Goal: Task Accomplishment & Management: Manage account settings

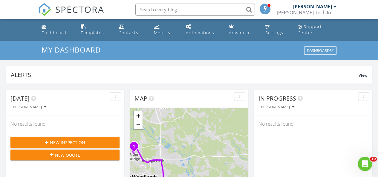
click at [65, 140] on span "New Inspection" at bounding box center [67, 143] width 35 height 6
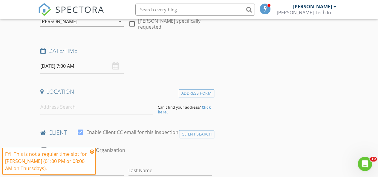
scroll to position [80, 0]
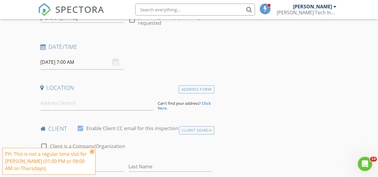
click at [92, 153] on icon at bounding box center [92, 151] width 4 height 5
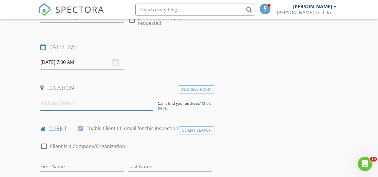
click at [93, 104] on input at bounding box center [96, 103] width 113 height 15
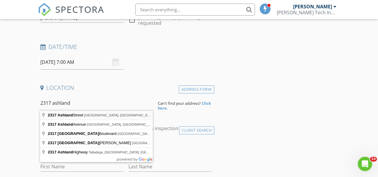
type input "2317 Ashland Street, Houston, TX, USA"
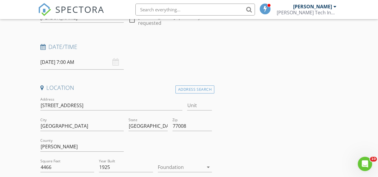
click at [207, 165] on icon "arrow_drop_down" at bounding box center [208, 167] width 7 height 7
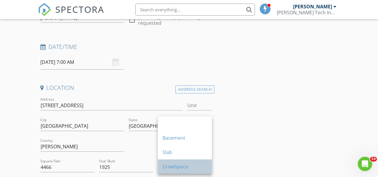
click at [169, 163] on div "Crawlspace" at bounding box center [185, 167] width 45 height 14
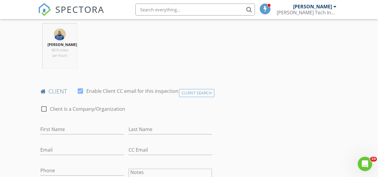
scroll to position [255, 0]
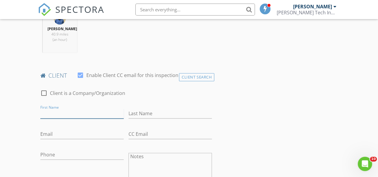
click at [57, 117] on input "First Name" at bounding box center [81, 114] width 83 height 10
type input "Angela & Brian"
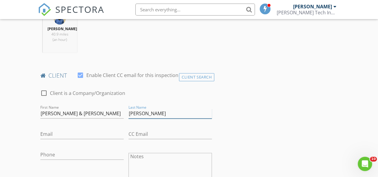
type input "Eggleston"
click at [53, 138] on input "Email" at bounding box center [81, 134] width 83 height 10
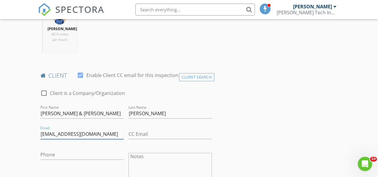
type input "angelaceggleston@gmail.com"
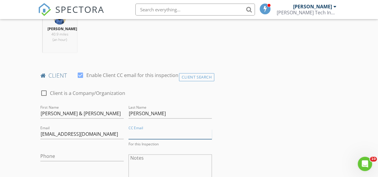
click at [162, 139] on input "CC Email" at bounding box center [170, 134] width 83 height 10
type input "p"
type input "bpeggleston@yahoo.com"
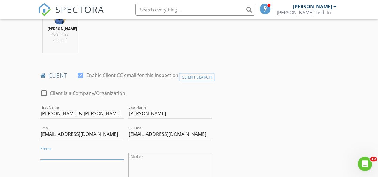
click at [68, 160] on input "Phone" at bounding box center [81, 155] width 83 height 10
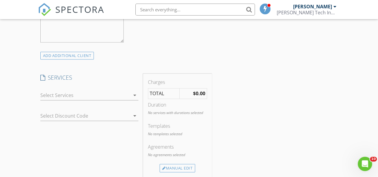
scroll to position [462, 0]
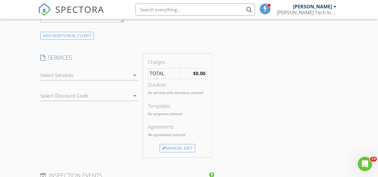
type input "832-607-4597"
click at [125, 77] on div at bounding box center [85, 76] width 90 height 10
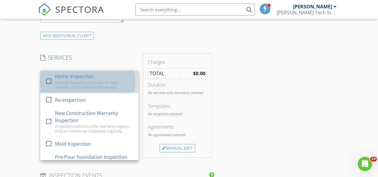
click at [82, 87] on div "General Inspection includes all major systems, and an infrared inspection." at bounding box center [94, 85] width 79 height 10
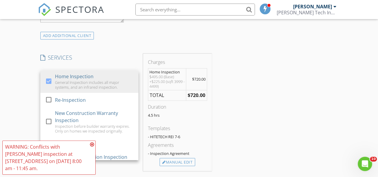
click at [115, 39] on div "ADD ADDITIONAL client" at bounding box center [126, 35] width 176 height 8
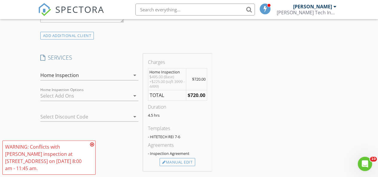
click at [93, 145] on icon at bounding box center [92, 144] width 4 height 5
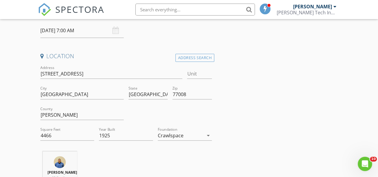
scroll to position [99, 0]
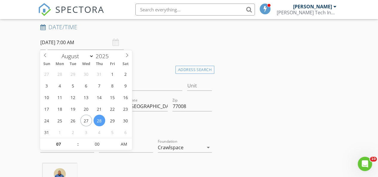
click at [71, 42] on input "08/28/2025 7:00 AM" at bounding box center [81, 42] width 83 height 15
type input "08/29/2025 7:00 AM"
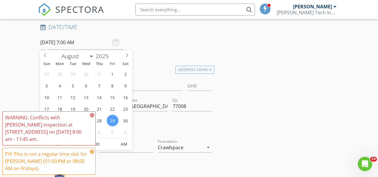
click at [92, 115] on icon at bounding box center [92, 115] width 4 height 5
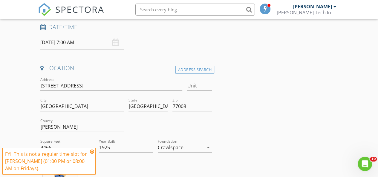
click at [93, 153] on icon at bounding box center [92, 151] width 4 height 5
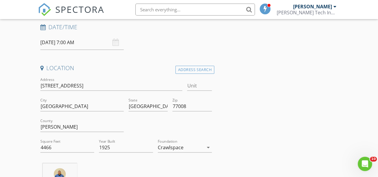
click at [116, 42] on div "08/29/2025 7:00 AM" at bounding box center [81, 42] width 83 height 15
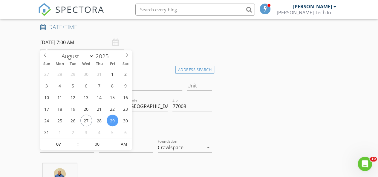
click at [99, 45] on input "08/29/2025 7:00 AM" at bounding box center [81, 42] width 83 height 15
select select "8"
type input "09/02/2025 7:00 AM"
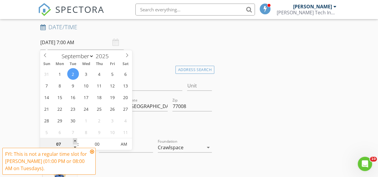
type input "08"
type input "09/02/2025 8:00 AM"
click at [74, 141] on span at bounding box center [75, 141] width 4 height 6
select select "7"
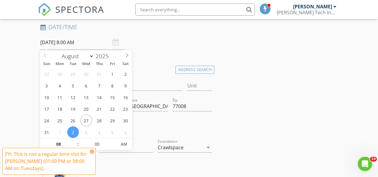
click at [45, 54] on icon at bounding box center [45, 55] width 4 height 4
type input "[DATE] 8:00 AM"
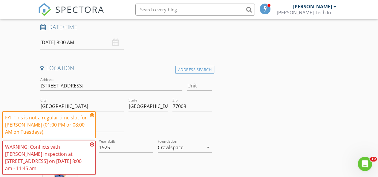
click at [93, 145] on icon at bounding box center [92, 144] width 4 height 5
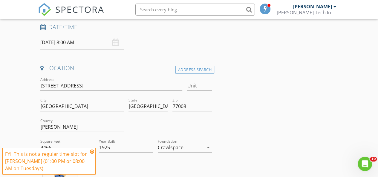
click at [93, 115] on div at bounding box center [81, 116] width 83 height 4
click at [92, 152] on icon at bounding box center [92, 151] width 4 height 5
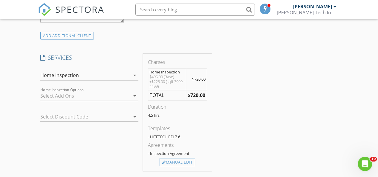
scroll to position [486, 0]
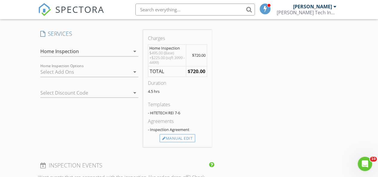
click at [127, 75] on div at bounding box center [85, 72] width 90 height 10
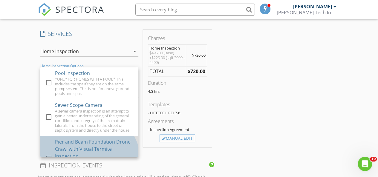
click at [121, 154] on div "Pier and Beam Foundation Drone Crawl with Visual Termite Inspection" at bounding box center [94, 149] width 79 height 22
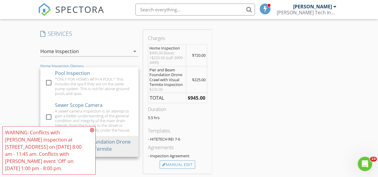
click at [262, 108] on div "INSPECTOR(S) check_box Keith Holderfield PRIMARY check_box_outline_blank Adam M…" at bounding box center [189, 144] width 302 height 1108
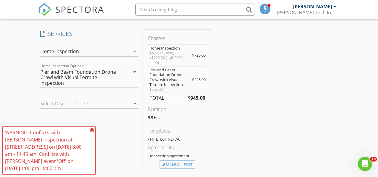
click at [93, 131] on icon at bounding box center [92, 130] width 4 height 5
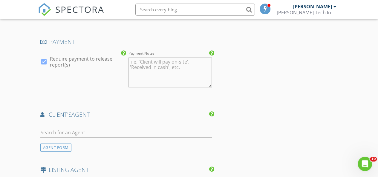
scroll to position [689, 0]
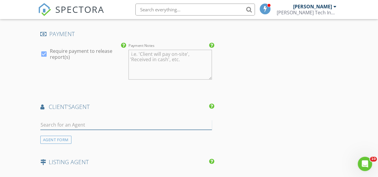
click at [75, 130] on input "text" at bounding box center [126, 125] width 172 height 10
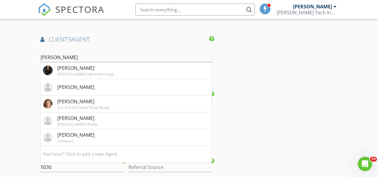
scroll to position [765, 0]
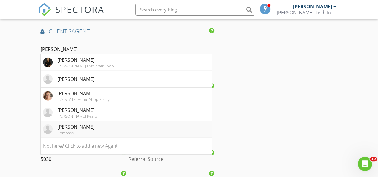
type input "lisa"
click at [59, 135] on div "Compass" at bounding box center [75, 133] width 37 height 5
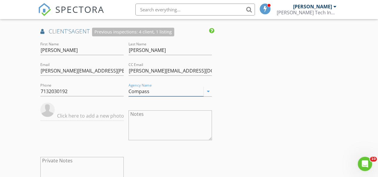
click at [173, 95] on input "Compass" at bounding box center [166, 92] width 75 height 10
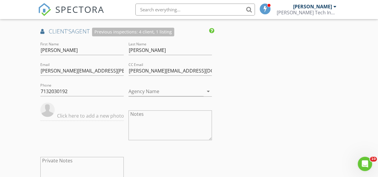
drag, startPoint x: 378, startPoint y: 112, endPoint x: 377, endPoint y: 116, distance: 4.5
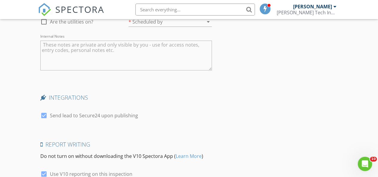
scroll to position [1108, 0]
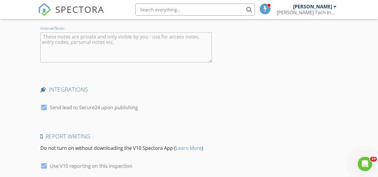
click at [120, 47] on textarea "Internal Notes" at bounding box center [126, 48] width 172 height 30
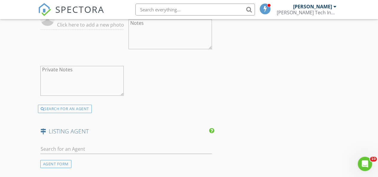
scroll to position [876, 0]
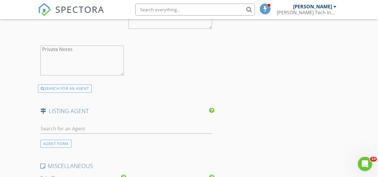
type textarea "Garage, garage apartment, and the carriage house will be on separate reports"
click at [101, 132] on input "text" at bounding box center [126, 129] width 172 height 10
click at [80, 128] on input "text" at bounding box center [126, 129] width 172 height 10
click at [70, 132] on input "text" at bounding box center [126, 129] width 172 height 10
paste input "[PERSON_NAME][EMAIL_ADDRESS][PERSON_NAME][DOMAIN_NAME]"
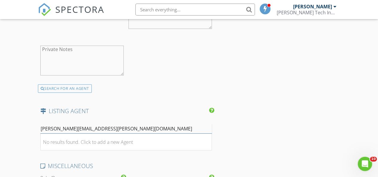
click at [49, 132] on input "[PERSON_NAME][EMAIL_ADDRESS][PERSON_NAME][DOMAIN_NAME]" at bounding box center [126, 129] width 172 height 10
type input "[PERSON_NAME][EMAIL_ADDRESS][PERSON_NAME][DOMAIN_NAME]"
click at [74, 143] on div "No results found. Click to add a new Agent" at bounding box center [88, 142] width 90 height 7
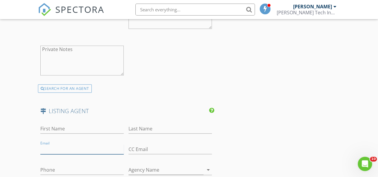
click at [67, 150] on input "Email" at bounding box center [81, 150] width 83 height 10
paste input "[PERSON_NAME][EMAIL_ADDRESS][PERSON_NAME][DOMAIN_NAME]"
type input "[PERSON_NAME][EMAIL_ADDRESS][PERSON_NAME][DOMAIN_NAME]"
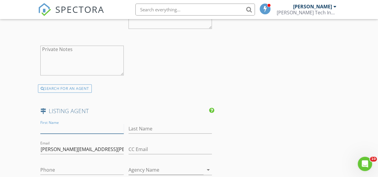
click at [71, 133] on input "First Name" at bounding box center [81, 129] width 83 height 10
type input "Whitney"
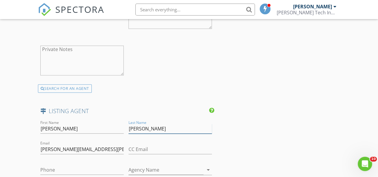
type input "Conkling"
click at [60, 172] on input "Phone" at bounding box center [81, 170] width 83 height 10
paste input "[PHONE_NUMBER]"
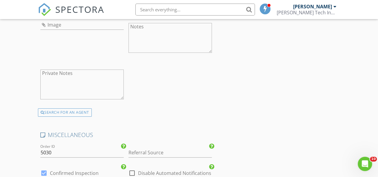
scroll to position [1048, 0]
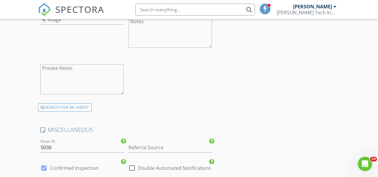
type input "[PHONE_NUMBER]"
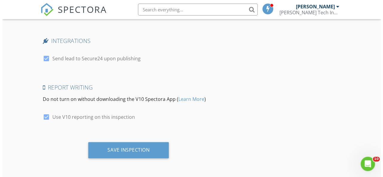
scroll to position [1294, 0]
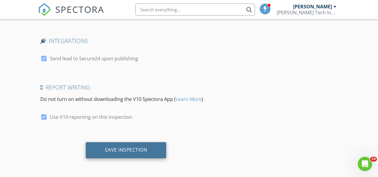
click at [113, 151] on div "Save Inspection" at bounding box center [126, 150] width 42 height 6
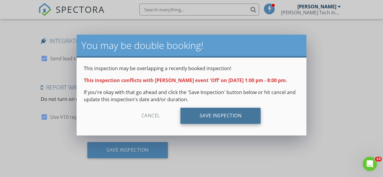
click at [240, 124] on div "Save Inspection" at bounding box center [220, 116] width 80 height 16
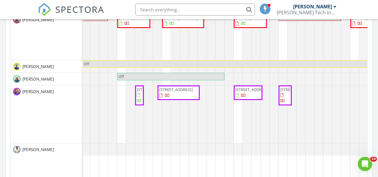
scroll to position [307, 0]
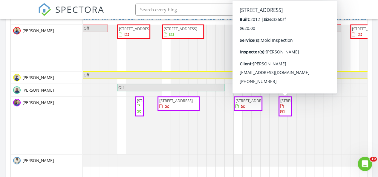
click at [283, 103] on span "[STREET_ADDRESS]" at bounding box center [296, 100] width 33 height 5
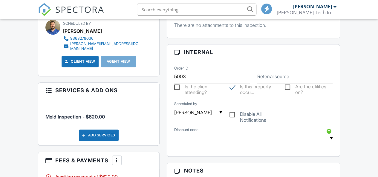
scroll to position [263, 0]
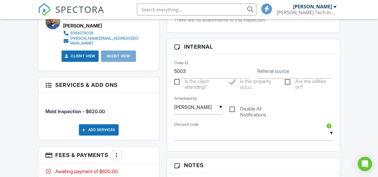
drag, startPoint x: 380, startPoint y: 175, endPoint x: 365, endPoint y: 15, distance: 161.2
click at [365, 15] on html "SPECTORA Dave Hite Hite Tech Inspections Role: Inspector Dashboard New Inspecti…" at bounding box center [189, 176] width 378 height 878
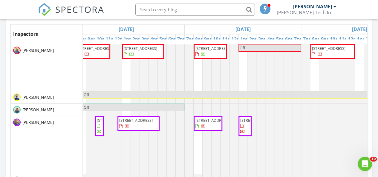
scroll to position [275, 0]
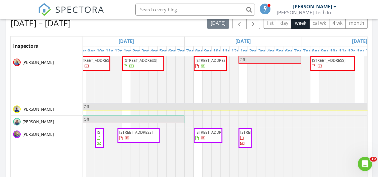
click at [211, 63] on span "10406 Cliffwood Dr, Houston 77035" at bounding box center [211, 60] width 33 height 5
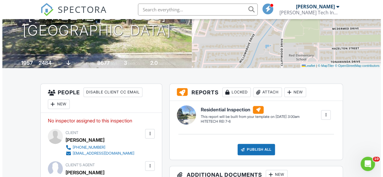
scroll to position [103, 0]
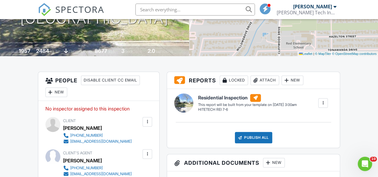
click at [57, 96] on div "New" at bounding box center [56, 93] width 22 height 10
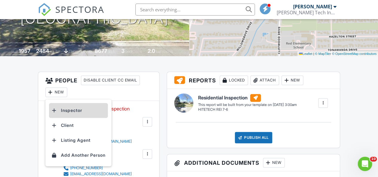
click at [73, 116] on li "Inspector" at bounding box center [78, 110] width 59 height 15
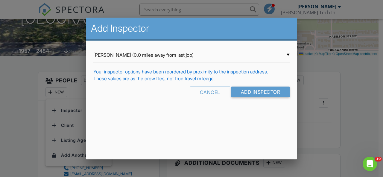
click at [286, 56] on div "▼ Keith Holderfield (0.0 miles away from last job) Keith Holderfield (0.0 miles…" at bounding box center [191, 55] width 196 height 15
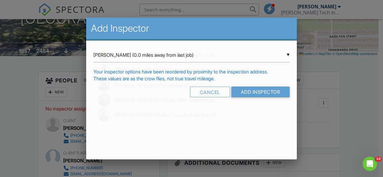
click at [214, 73] on span "Dave Hite (11.8 miles away from home)" at bounding box center [191, 70] width 196 height 15
type input "Dave Hite (11.8 miles away from home)"
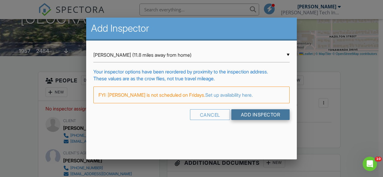
click at [249, 116] on input "Add Inspector" at bounding box center [260, 114] width 59 height 11
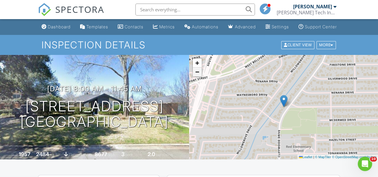
click at [198, 76] on span "−" at bounding box center [197, 71] width 4 height 7
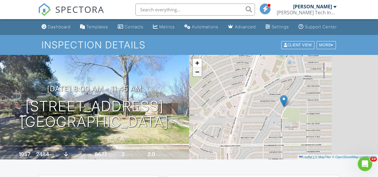
click at [198, 76] on span "−" at bounding box center [197, 71] width 4 height 7
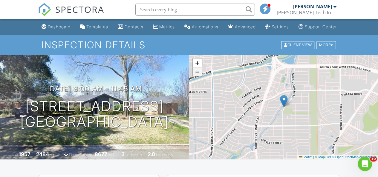
click at [198, 76] on span "−" at bounding box center [197, 71] width 4 height 7
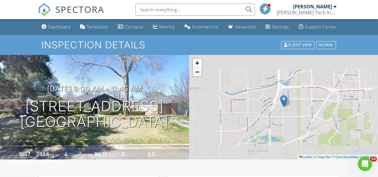
click at [198, 76] on span "−" at bounding box center [197, 71] width 4 height 7
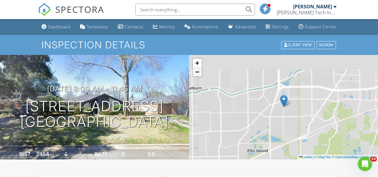
click at [198, 76] on span "−" at bounding box center [197, 71] width 4 height 7
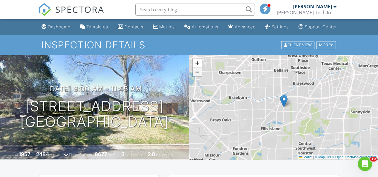
click at [198, 76] on span "−" at bounding box center [197, 71] width 4 height 7
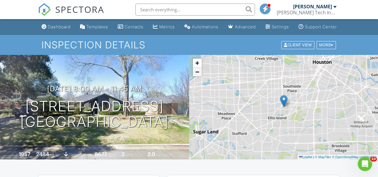
click at [198, 76] on span "−" at bounding box center [197, 71] width 4 height 7
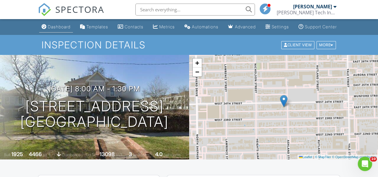
click at [48, 29] on div "Dashboard" at bounding box center [59, 26] width 23 height 5
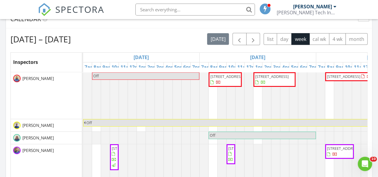
scroll to position [243, 0]
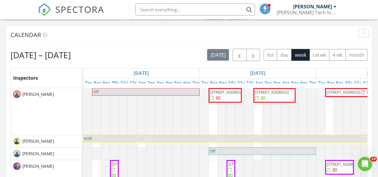
click at [345, 94] on span "[STREET_ADDRESS]" at bounding box center [343, 92] width 33 height 5
click at [345, 94] on div at bounding box center [189, 88] width 378 height 177
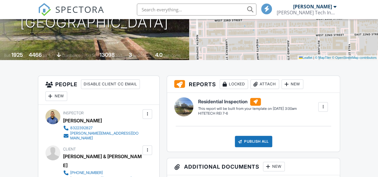
click at [292, 89] on div "New" at bounding box center [293, 85] width 22 height 10
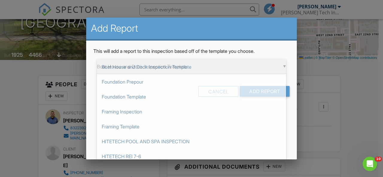
click at [285, 69] on div "▼ Boat House and Dock Inspection Template Boat House and Dock Inspection Templa…" at bounding box center [191, 66] width 189 height 15
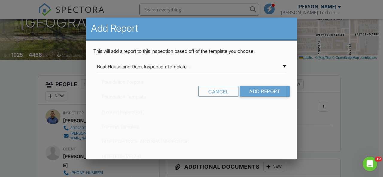
click at [330, 96] on div at bounding box center [191, 80] width 383 height 221
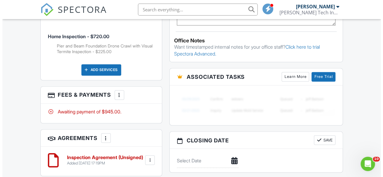
scroll to position [438, 0]
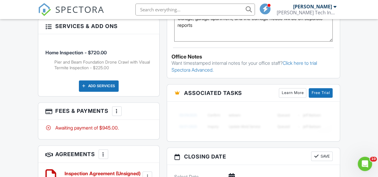
click at [115, 108] on div at bounding box center [117, 111] width 6 height 6
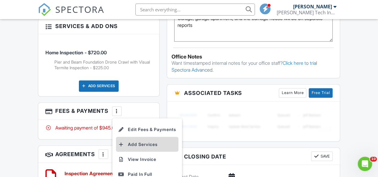
click at [130, 137] on li "Add Services" at bounding box center [147, 144] width 62 height 15
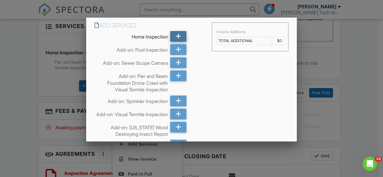
click at [175, 36] on icon at bounding box center [178, 36] width 6 height 11
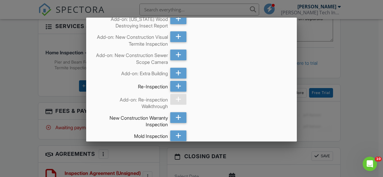
scroll to position [217, 0]
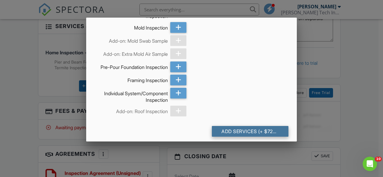
click at [256, 134] on div "Add Services (+ $720.0)" at bounding box center [250, 131] width 77 height 11
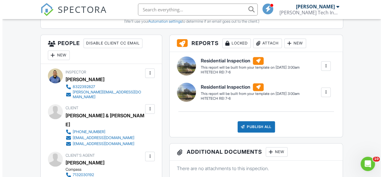
scroll to position [215, 0]
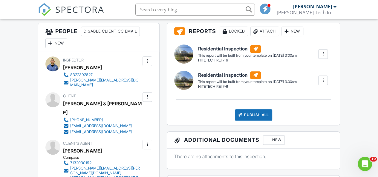
click at [324, 83] on div at bounding box center [323, 80] width 6 height 6
click at [295, 36] on div "New" at bounding box center [293, 32] width 22 height 10
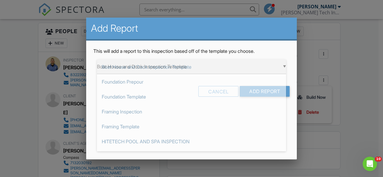
click at [283, 66] on div "▼ Boat House and Dock Inspection Template Boat House and Dock Inspection Templa…" at bounding box center [191, 66] width 189 height 15
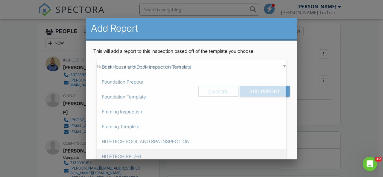
click at [224, 152] on span "HITETECH REI 7-6" at bounding box center [191, 156] width 189 height 15
type input "HITETECH REI 7-6"
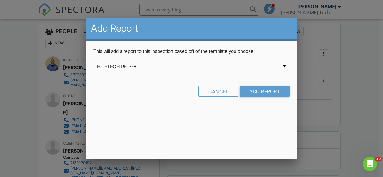
scroll to position [0, 0]
click at [269, 89] on input "Add Report" at bounding box center [264, 91] width 50 height 11
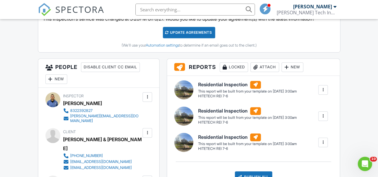
click at [324, 119] on div at bounding box center [323, 116] width 6 height 6
click at [316, 137] on div "Build Now" at bounding box center [311, 133] width 29 height 7
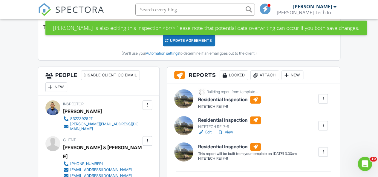
click at [209, 135] on link "Edit" at bounding box center [204, 132] width 13 height 6
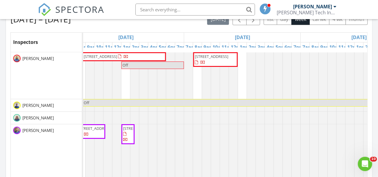
scroll to position [271, 0]
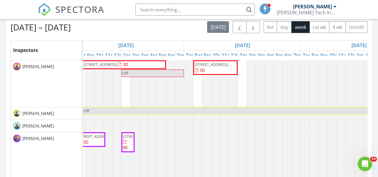
click at [105, 64] on span "[STREET_ADDRESS]" at bounding box center [100, 64] width 33 height 5
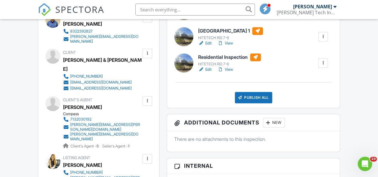
scroll to position [243, 0]
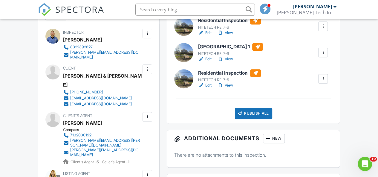
click at [207, 62] on link "Edit" at bounding box center [204, 59] width 13 height 6
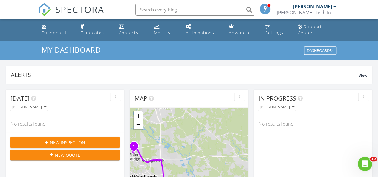
click at [325, 11] on div "[PERSON_NAME] Tech Inspections" at bounding box center [307, 13] width 60 height 6
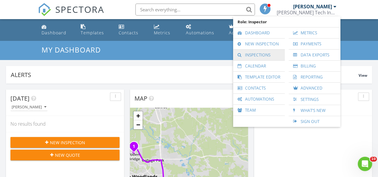
click at [263, 55] on link "Inspections" at bounding box center [259, 55] width 46 height 11
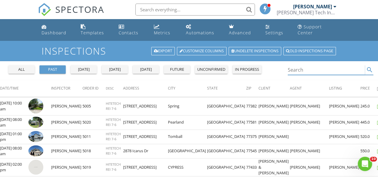
click at [325, 69] on input "Search" at bounding box center [326, 70] width 77 height 10
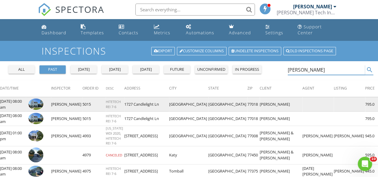
type input "[PERSON_NAME]"
click at [42, 103] on img at bounding box center [35, 104] width 15 height 11
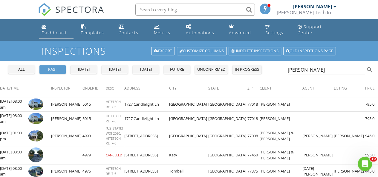
click at [54, 31] on div "Dashboard" at bounding box center [54, 33] width 25 height 6
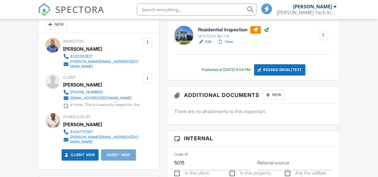
click at [292, 74] on div "Resend Email/Text" at bounding box center [279, 69] width 51 height 11
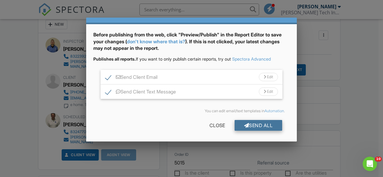
click at [266, 126] on div "Send All" at bounding box center [258, 125] width 48 height 11
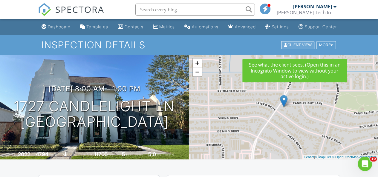
click at [302, 49] on div "Client View" at bounding box center [297, 45] width 33 height 8
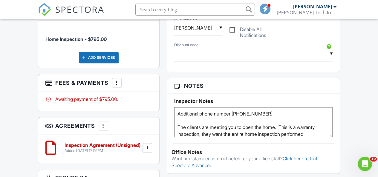
scroll to position [343, 0]
click at [115, 83] on div at bounding box center [117, 83] width 6 height 6
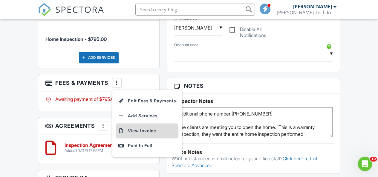
click at [131, 131] on li "View Invoice" at bounding box center [147, 130] width 62 height 15
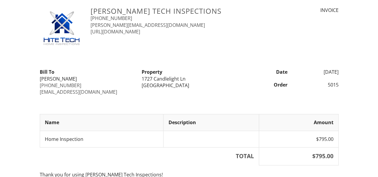
scroll to position [58, 0]
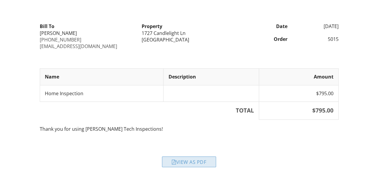
click at [200, 159] on div "View as PDF" at bounding box center [189, 162] width 54 height 11
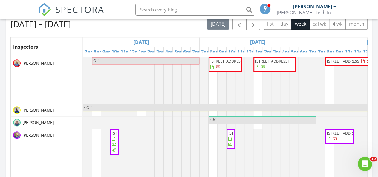
scroll to position [295, 0]
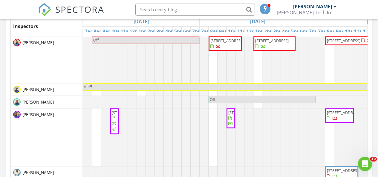
click at [343, 39] on span "[STREET_ADDRESS]" at bounding box center [343, 40] width 33 height 5
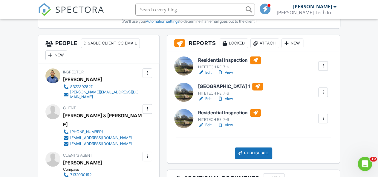
click at [206, 128] on link "Edit" at bounding box center [204, 125] width 13 height 6
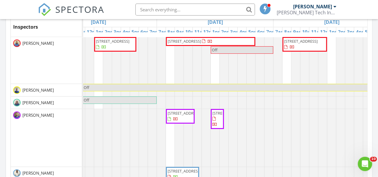
scroll to position [276, 0]
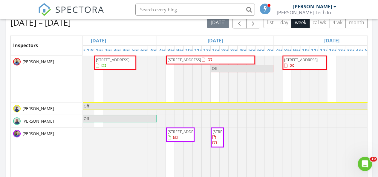
click at [182, 59] on span "2317 Ashland St, Houston 77008" at bounding box center [184, 59] width 33 height 5
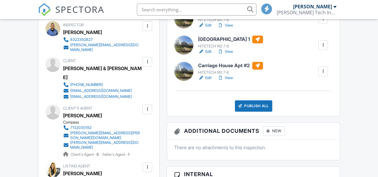
scroll to position [267, 0]
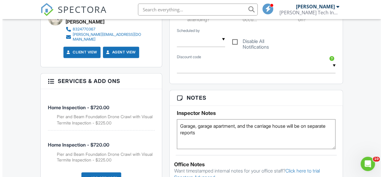
scroll to position [0, 0]
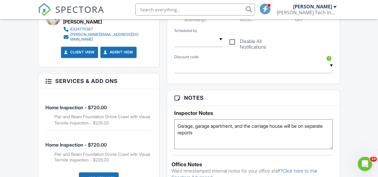
click at [93, 172] on div "Add Services" at bounding box center [99, 177] width 40 height 11
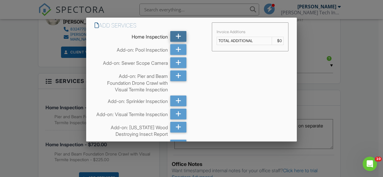
click at [176, 35] on icon at bounding box center [178, 36] width 6 height 11
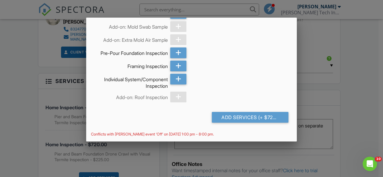
scroll to position [236, 0]
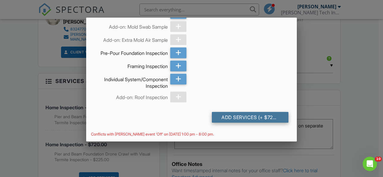
click at [248, 119] on div "Add Services (+ $720.0)" at bounding box center [250, 117] width 77 height 11
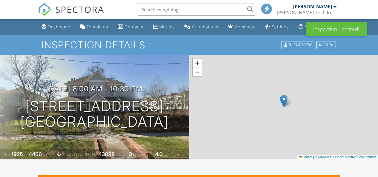
scroll to position [211, 0]
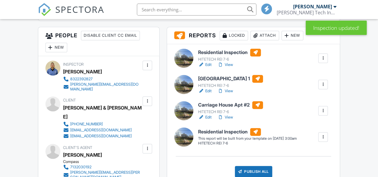
click at [217, 136] on h6 "Residential Inspection" at bounding box center [247, 132] width 99 height 8
click at [328, 142] on div at bounding box center [323, 137] width 10 height 10
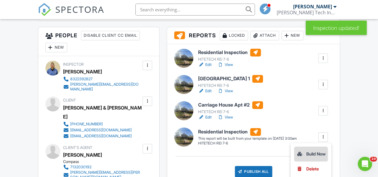
click at [313, 157] on div "Build Now" at bounding box center [311, 154] width 29 height 7
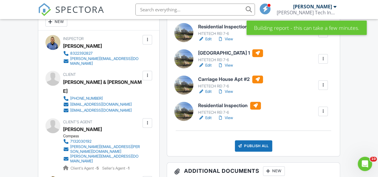
scroll to position [235, 0]
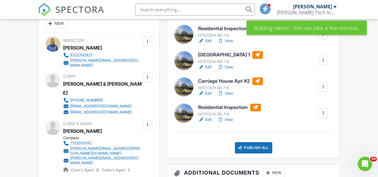
click at [205, 123] on link "Edit" at bounding box center [204, 120] width 13 height 6
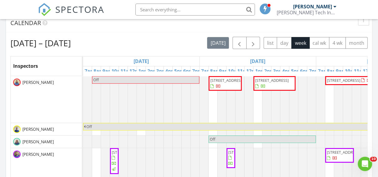
scroll to position [259, 0]
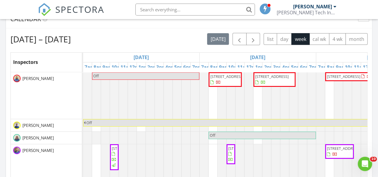
click at [353, 74] on span "[STREET_ADDRESS]" at bounding box center [343, 76] width 33 height 5
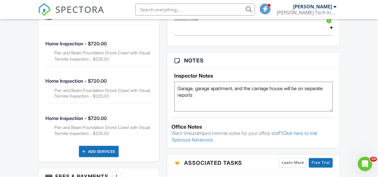
click at [115, 174] on div at bounding box center [117, 177] width 6 height 6
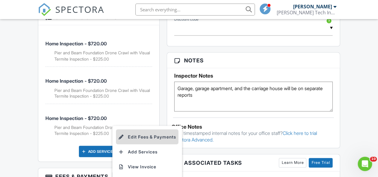
click at [136, 129] on li "Edit Fees & Payments" at bounding box center [147, 136] width 62 height 15
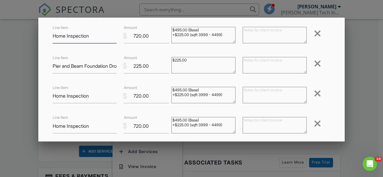
scroll to position [48, 0]
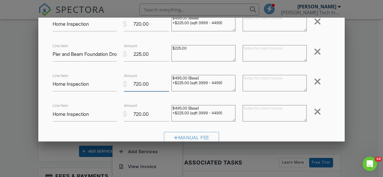
click at [155, 83] on input "720.00" at bounding box center [146, 84] width 45 height 15
type input "7"
type input "5"
click at [154, 77] on input "690" at bounding box center [146, 84] width 45 height 15
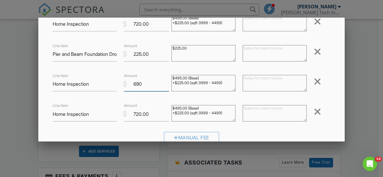
type input "690"
click at [227, 82] on textarea "$495.00 (Base) +$225.00 (sqft 3999 - 4499)" at bounding box center [203, 83] width 64 height 16
type textarea "$"
drag, startPoint x: 200, startPoint y: 83, endPoint x: 165, endPoint y: 74, distance: 35.7
click at [165, 74] on div "Line Item Home Inspection $ Amount 690 $495.00 (Base) +$225.00 (sqft 3999 - 449…" at bounding box center [191, 84] width 285 height 24
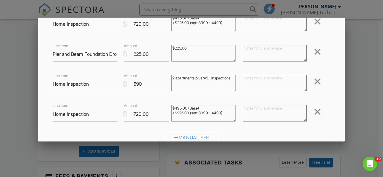
type textarea "2 apartments plus WDI Inspections"
click at [155, 117] on input "720.00" at bounding box center [146, 114] width 45 height 15
type input "7"
type input "2"
type input "395"
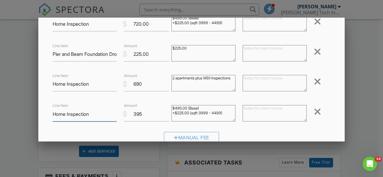
drag, startPoint x: 106, startPoint y: 114, endPoint x: 30, endPoint y: 115, distance: 75.6
click at [30, 115] on body "SPECTORA Dave Hite Hite Tech Inspections Role: Inspector Dashboard New Inspecti…" at bounding box center [189, 98] width 378 height 1217
type input "F"
type input "Garage/Apartment"
click at [97, 86] on input "Home Inspection" at bounding box center [85, 84] width 64 height 15
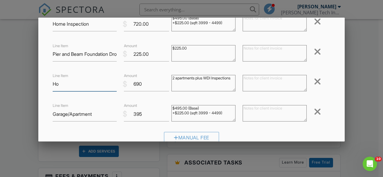
type input "H"
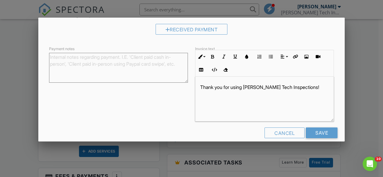
scroll to position [191, 0]
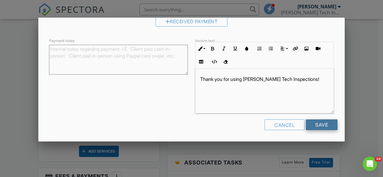
type input "Carriage House apartments"
click at [314, 123] on input "Save" at bounding box center [321, 125] width 32 height 11
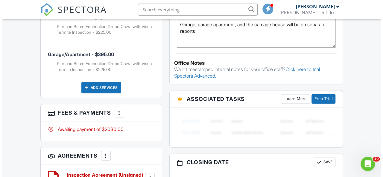
scroll to position [582, 0]
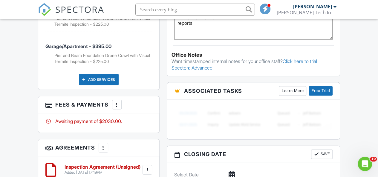
click at [115, 102] on div at bounding box center [117, 105] width 6 height 6
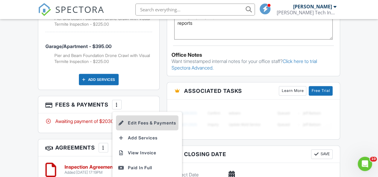
click at [134, 116] on li "Edit Fees & Payments" at bounding box center [147, 123] width 62 height 15
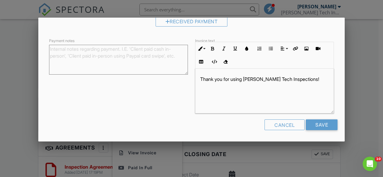
scroll to position [191, 0]
click at [317, 123] on input "Save" at bounding box center [321, 125] width 32 height 11
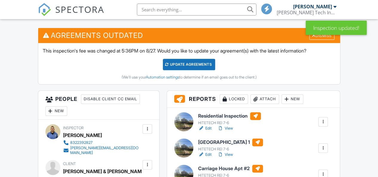
click at [180, 67] on div "Update Agreements" at bounding box center [189, 64] width 52 height 11
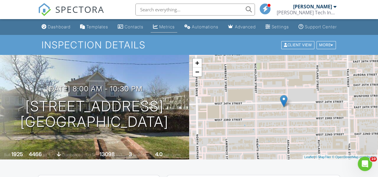
click at [155, 27] on div "Metrics" at bounding box center [155, 26] width 5 height 5
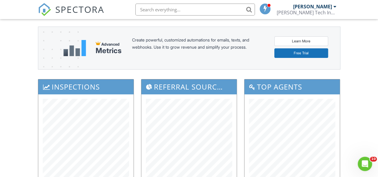
scroll to position [36, 0]
